Goal: Task Accomplishment & Management: Manage account settings

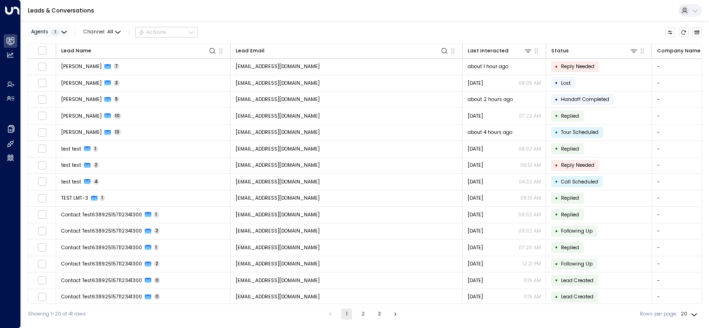
click at [56, 31] on span "1" at bounding box center [55, 33] width 8 height 6
click at [133, 15] on div at bounding box center [354, 164] width 709 height 328
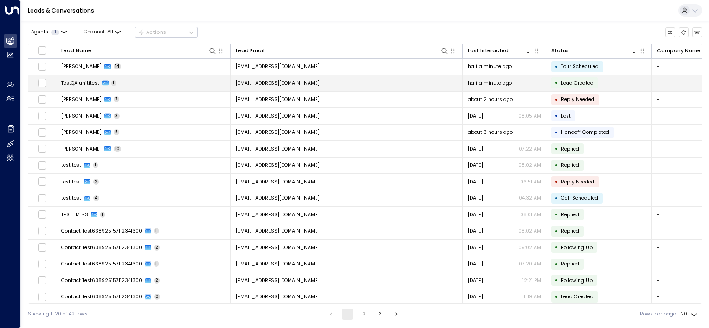
click at [70, 82] on span "TestQA unititest" at bounding box center [80, 83] width 38 height 7
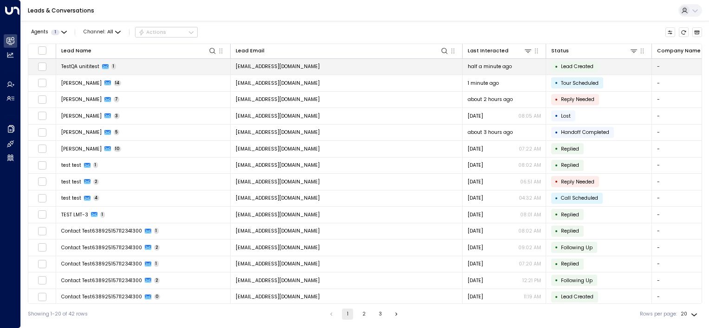
click at [104, 65] on icon at bounding box center [105, 66] width 6 height 5
